Goal: Use online tool/utility: Utilize a website feature to perform a specific function

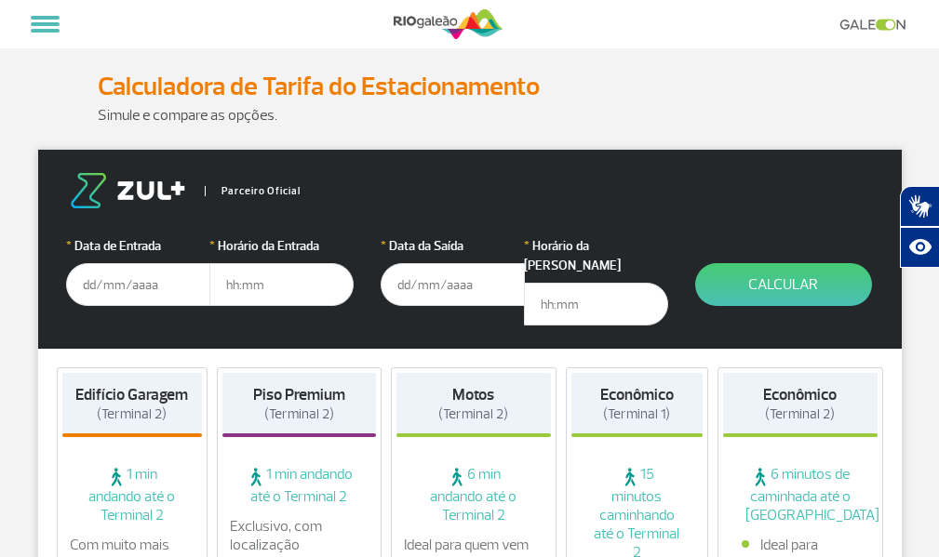
click at [85, 285] on input "text" at bounding box center [138, 284] width 144 height 43
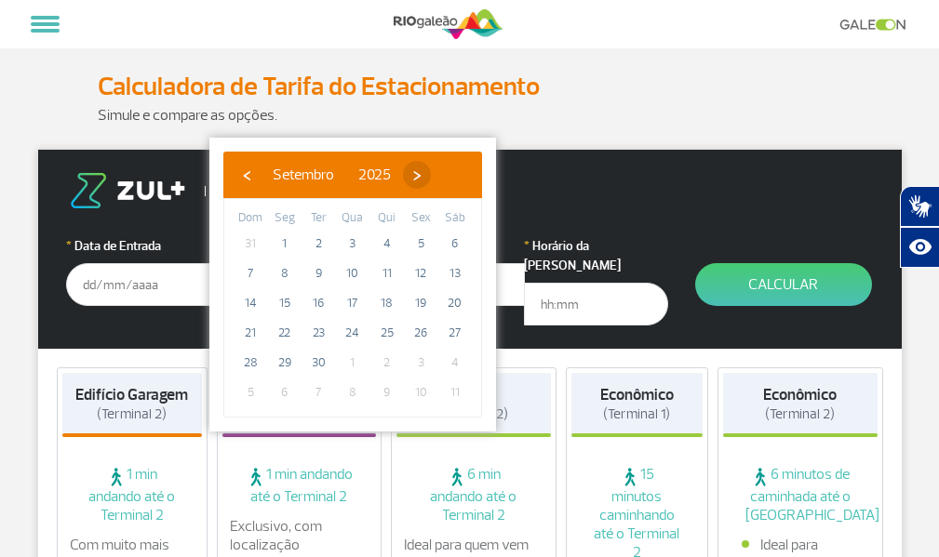
click at [431, 176] on span "›" at bounding box center [417, 175] width 28 height 28
click at [355, 330] on span "22" at bounding box center [353, 333] width 30 height 30
type input "[DATE]"
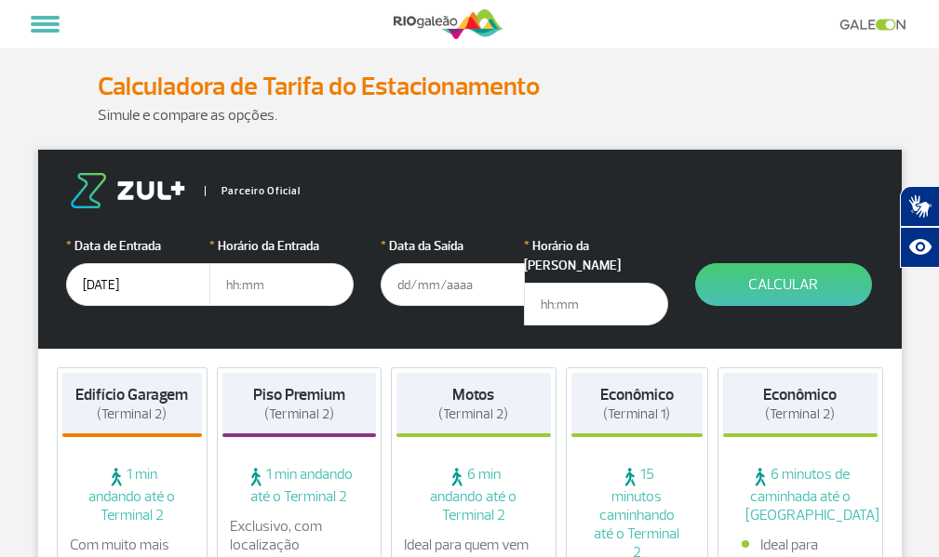
click at [232, 284] on input "text" at bounding box center [281, 284] width 144 height 43
type input "6"
type input "06:00"
click at [397, 287] on input "text" at bounding box center [452, 284] width 144 height 43
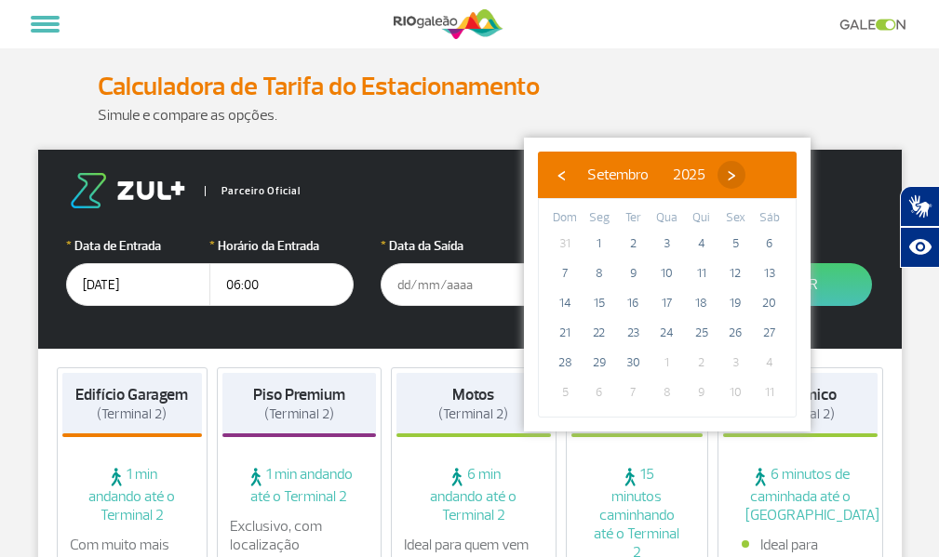
click at [745, 177] on span "›" at bounding box center [731, 175] width 28 height 28
click at [765, 362] on span "1" at bounding box center [769, 363] width 30 height 30
click at [769, 362] on span "1" at bounding box center [769, 363] width 30 height 30
click at [734, 178] on span "›" at bounding box center [720, 175] width 28 height 28
click at [771, 245] on span "1" at bounding box center [769, 244] width 30 height 30
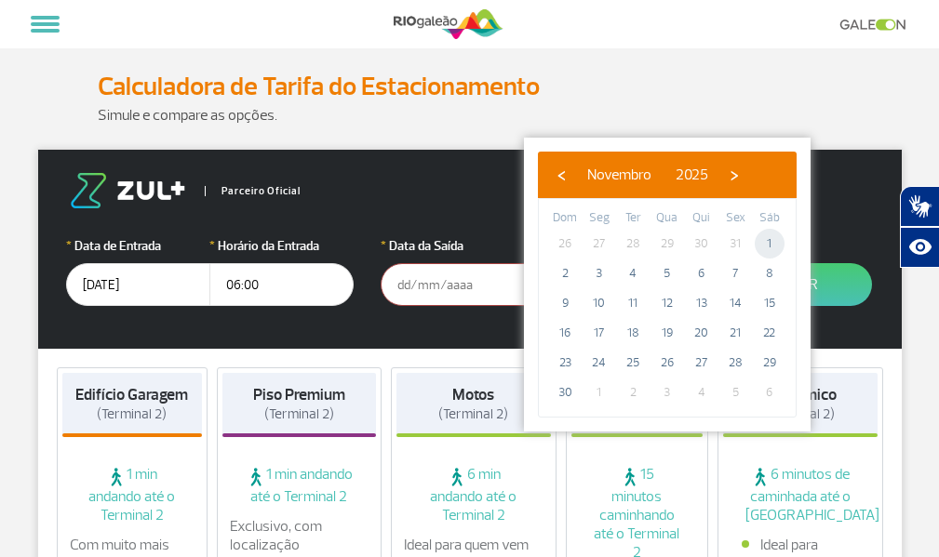
type input "[DATE]"
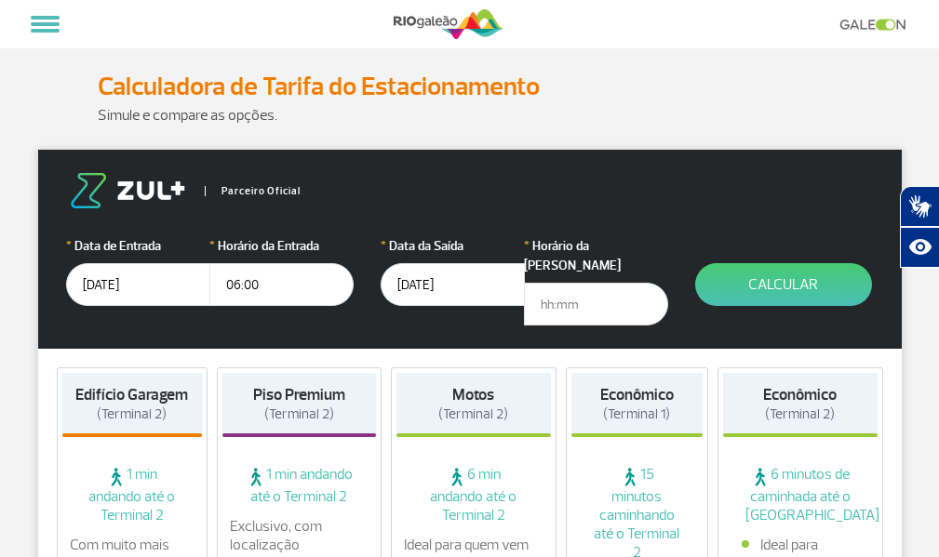
click at [543, 283] on input "text" at bounding box center [596, 304] width 144 height 43
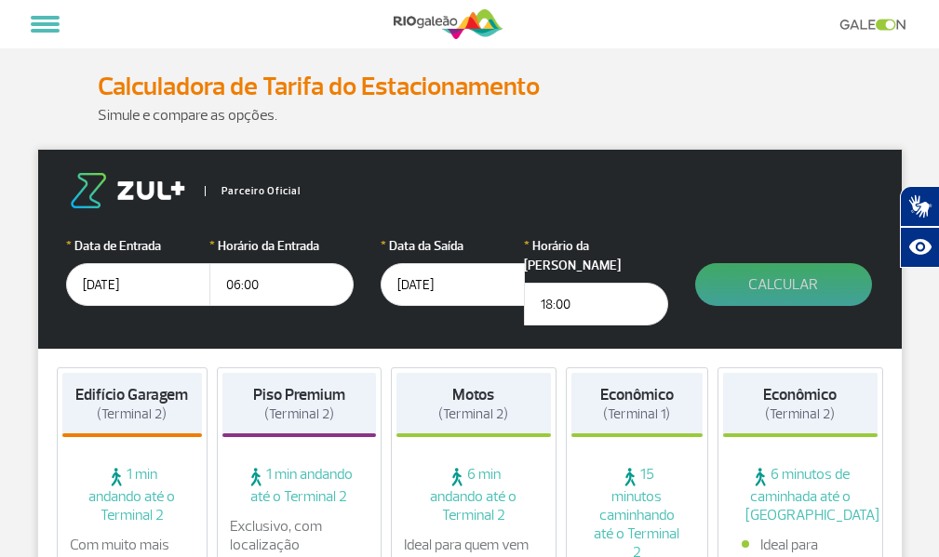
type input "18:00"
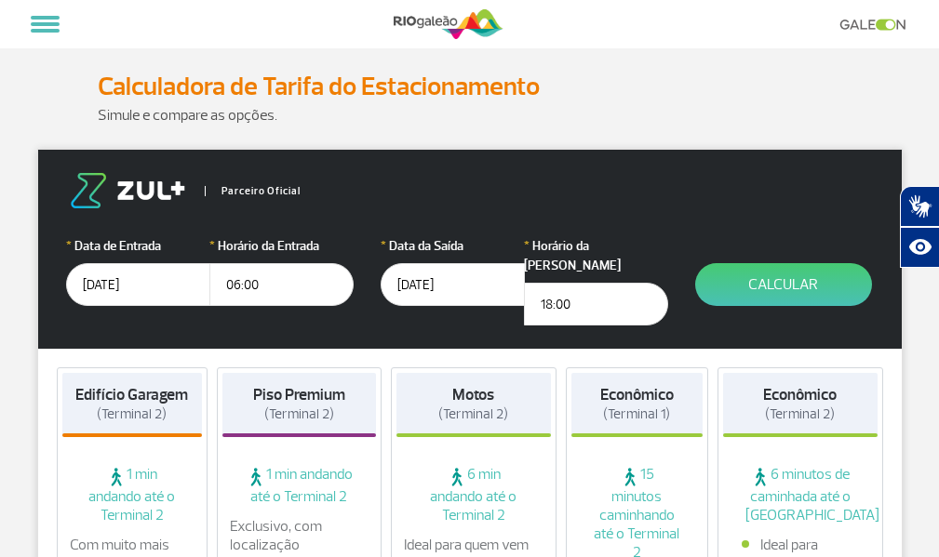
click at [781, 277] on button "Calcular" at bounding box center [783, 284] width 177 height 43
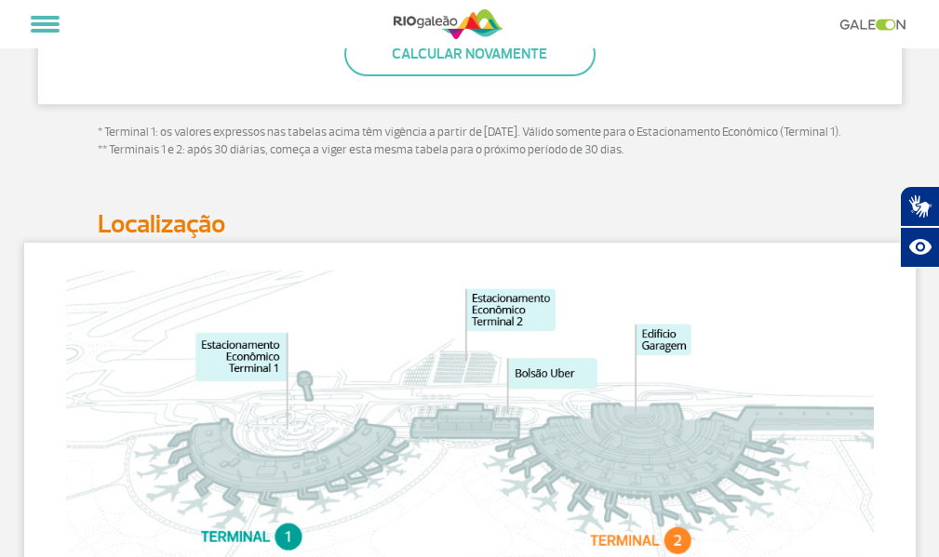
scroll to position [213, 0]
